Goal: Task Accomplishment & Management: Manage account settings

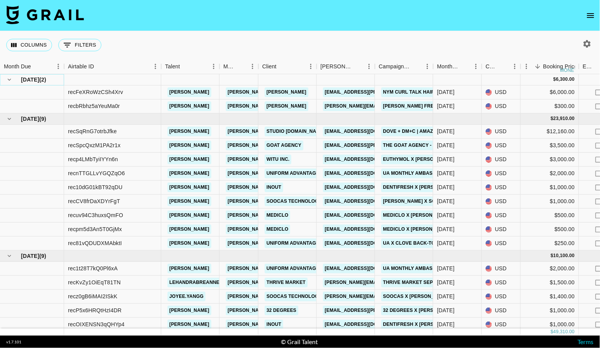
click at [9, 83] on icon "hide children" at bounding box center [9, 79] width 7 height 7
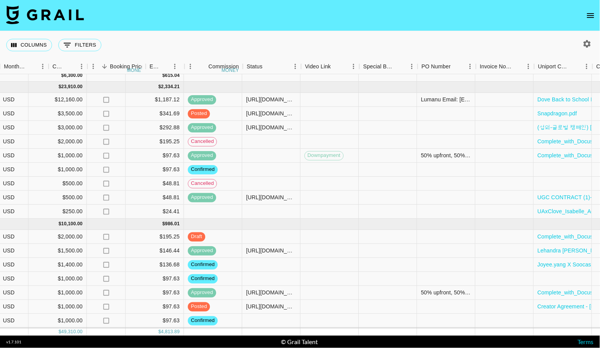
scroll to position [4, 517]
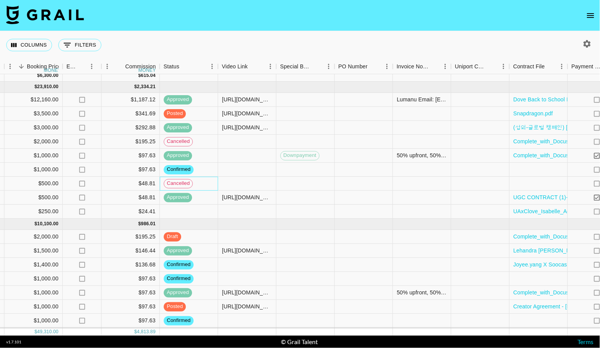
click at [190, 187] on span "cancelled" at bounding box center [178, 183] width 28 height 7
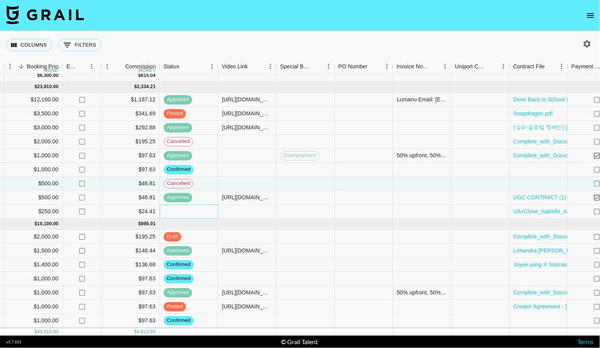
click at [187, 208] on div at bounding box center [189, 212] width 58 height 14
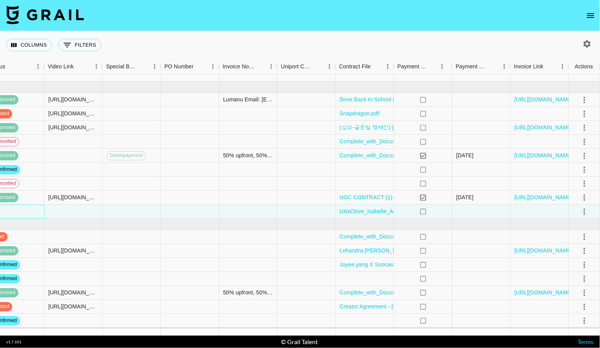
scroll to position [4, 690]
click at [584, 170] on icon "select merge strategy" at bounding box center [585, 169] width 9 height 9
click at [268, 213] on div at bounding box center [249, 212] width 58 height 14
click at [584, 213] on icon "select merge strategy" at bounding box center [585, 212] width 2 height 6
click at [579, 233] on li "Confirm" at bounding box center [575, 232] width 51 height 14
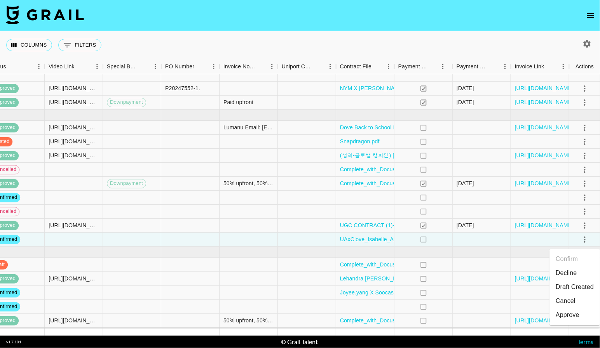
click at [567, 306] on li "Cancel" at bounding box center [575, 302] width 51 height 14
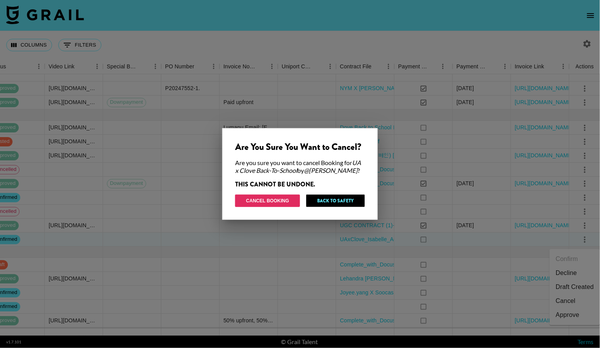
click at [282, 201] on button "Cancel Booking" at bounding box center [267, 201] width 65 height 12
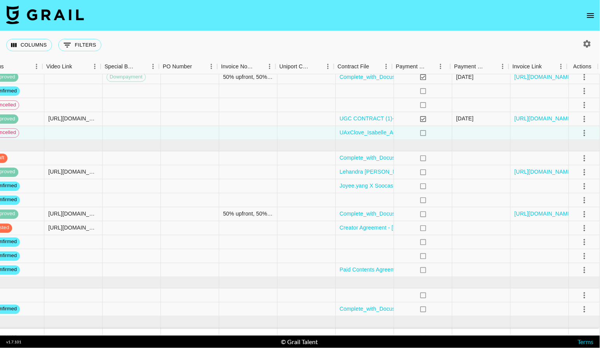
scroll to position [113, 690]
click at [586, 257] on icon "select merge strategy" at bounding box center [585, 256] width 9 height 9
click at [580, 304] on li "Draft Created" at bounding box center [575, 303] width 51 height 14
click at [590, 245] on icon "select merge strategy" at bounding box center [585, 242] width 9 height 9
click at [575, 287] on li "Draft Created" at bounding box center [575, 289] width 51 height 14
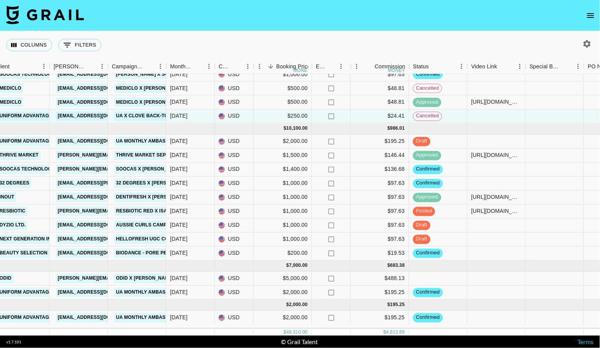
scroll to position [129, 267]
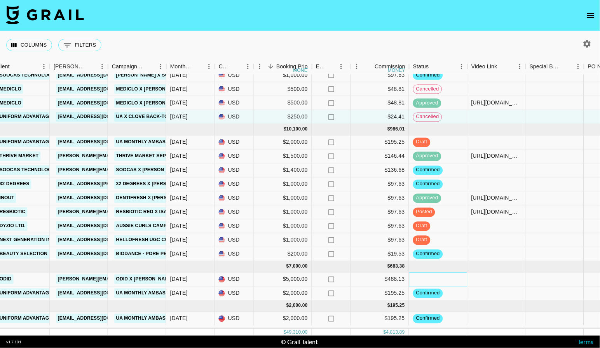
click at [436, 281] on div at bounding box center [438, 280] width 58 height 14
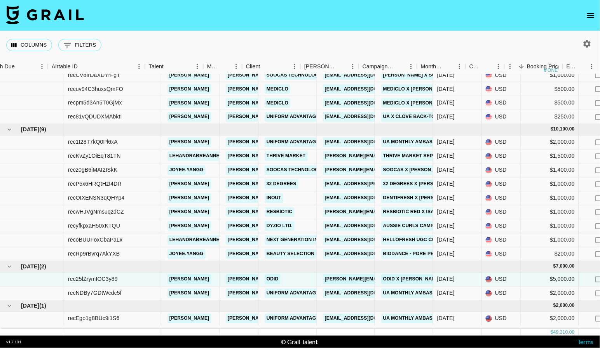
scroll to position [129, 0]
